Goal: Transaction & Acquisition: Book appointment/travel/reservation

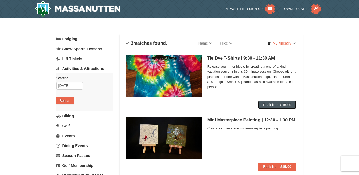
click at [268, 106] on span "Book from" at bounding box center [271, 105] width 16 height 4
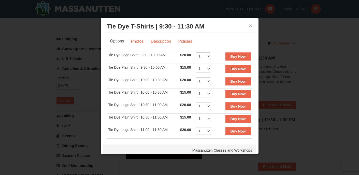
click at [249, 25] on button "×" at bounding box center [250, 25] width 3 height 5
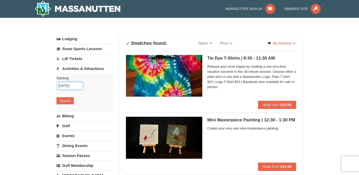
click at [74, 88] on input "10/19/2025" at bounding box center [69, 86] width 26 height 8
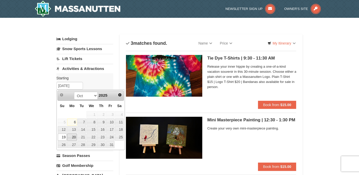
click at [72, 138] on link "20" at bounding box center [72, 137] width 10 height 7
type input "[DATE]"
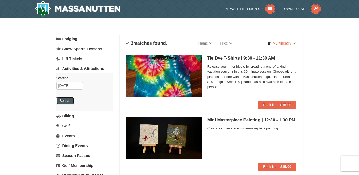
click at [65, 103] on button "Search" at bounding box center [64, 100] width 17 height 7
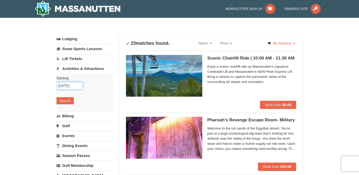
click at [71, 88] on input "[DATE]" at bounding box center [69, 86] width 26 height 8
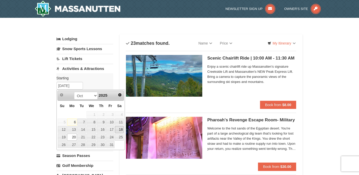
click at [118, 130] on link "18" at bounding box center [119, 129] width 9 height 7
type input "[DATE]"
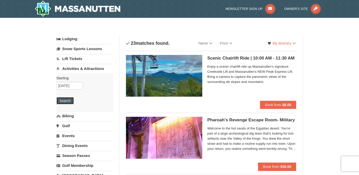
click at [71, 101] on button "Search" at bounding box center [64, 100] width 17 height 7
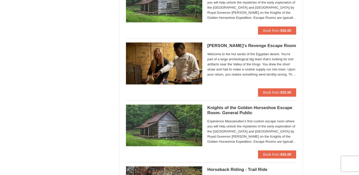
scroll to position [554, 0]
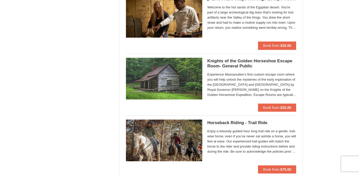
click at [244, 100] on div "Knights of the Golden Horseshoe Escape Room- General Public Massanutten Escape …" at bounding box center [251, 81] width 89 height 46
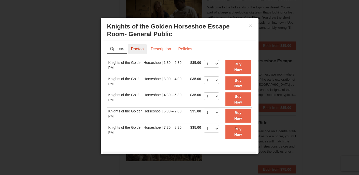
click at [143, 50] on link "Photos" at bounding box center [137, 49] width 19 height 10
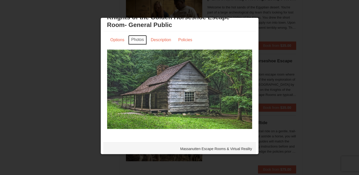
scroll to position [0, 0]
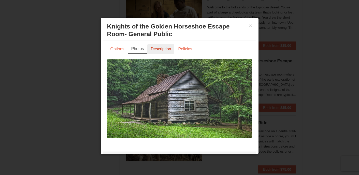
click at [155, 50] on link "Description" at bounding box center [160, 49] width 27 height 10
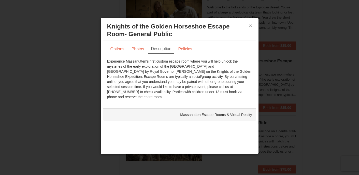
click at [252, 27] on button "×" at bounding box center [250, 25] width 3 height 5
